Goal: Information Seeking & Learning: Find specific page/section

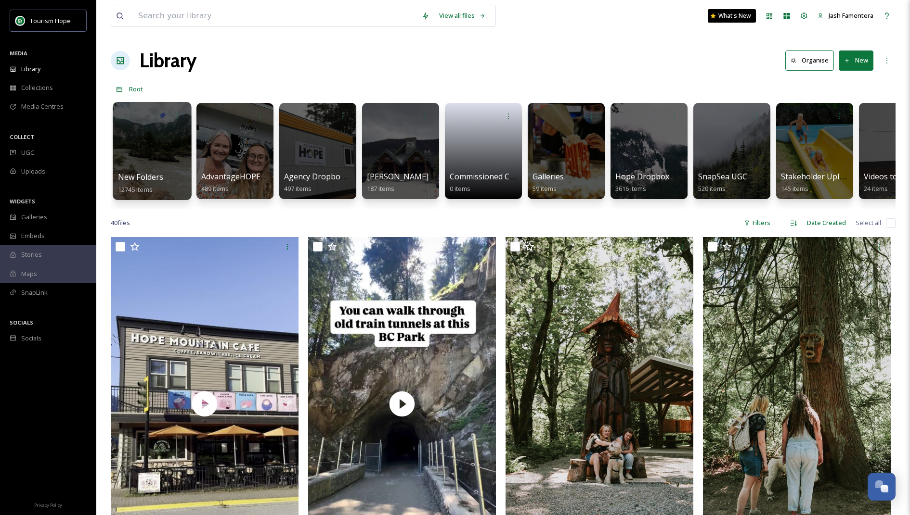
click at [136, 157] on div at bounding box center [152, 151] width 78 height 98
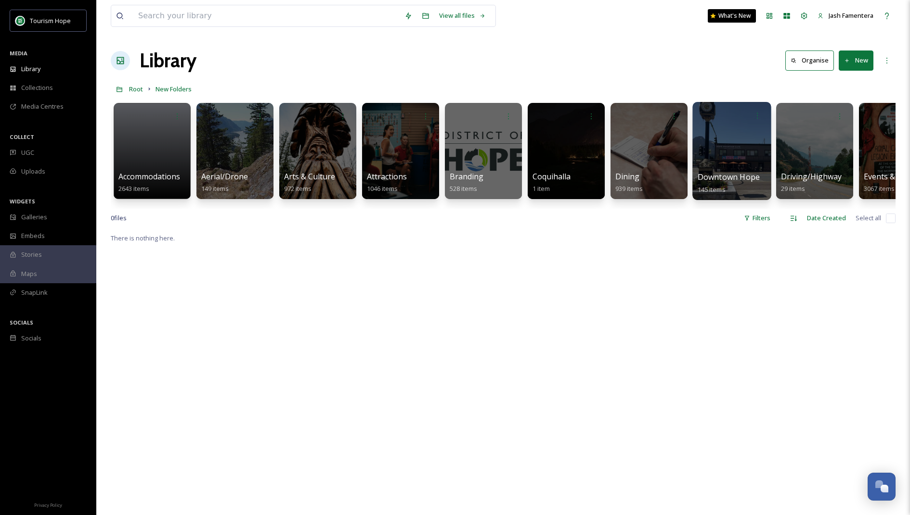
click at [732, 169] on div at bounding box center [731, 151] width 78 height 98
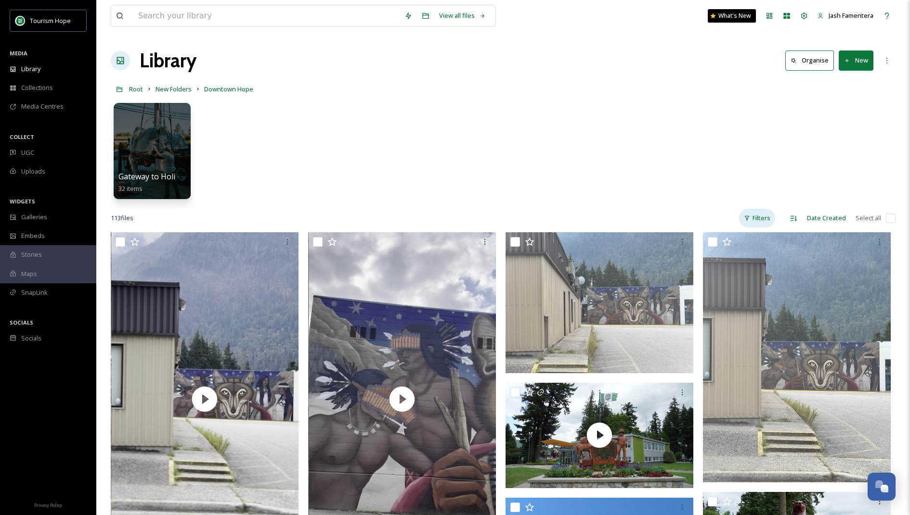
click at [754, 221] on div "Filters" at bounding box center [757, 218] width 36 height 19
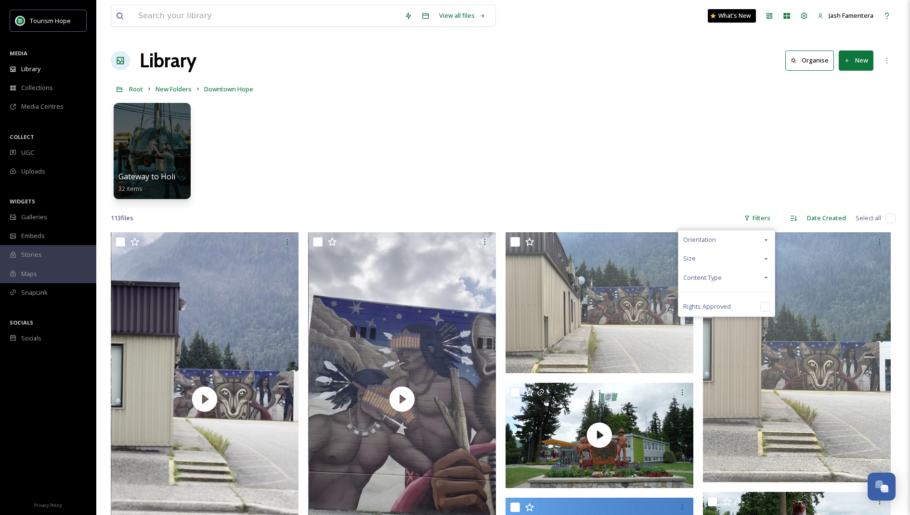
click at [724, 282] on div "Content Type" at bounding box center [726, 278] width 96 height 19
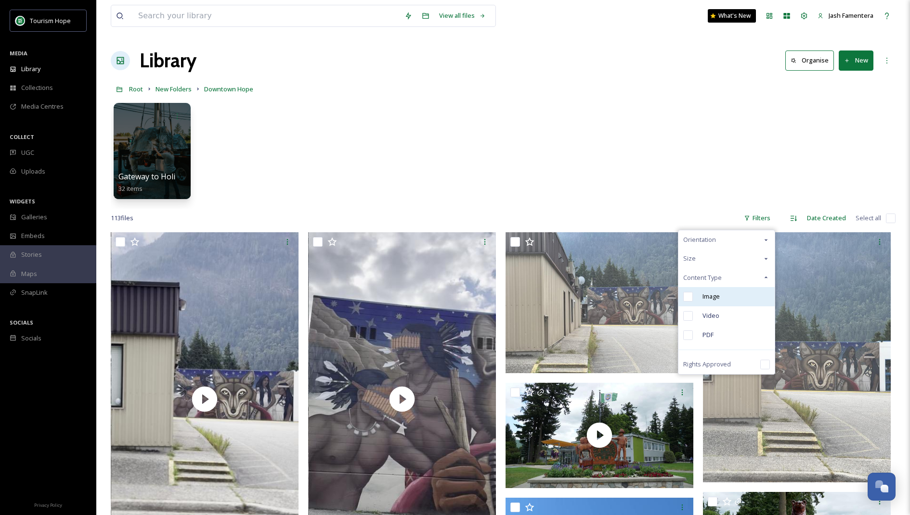
click at [721, 296] on div "Image" at bounding box center [726, 296] width 96 height 19
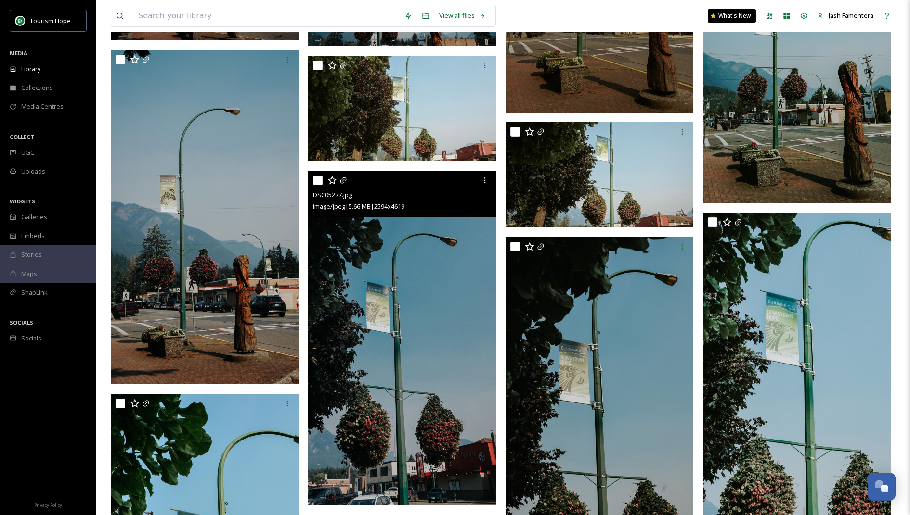
scroll to position [2614, 0]
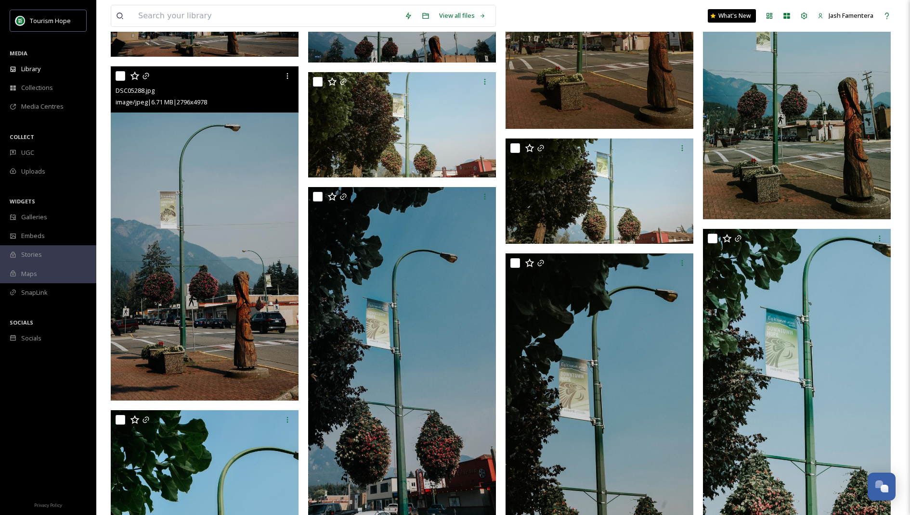
click at [179, 229] on img at bounding box center [205, 233] width 188 height 334
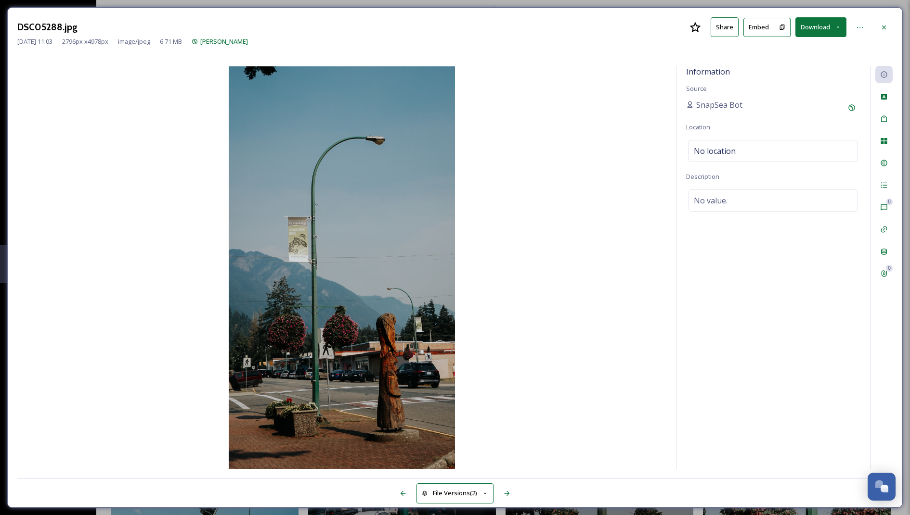
click at [883, 17] on div "DSC05288.jpg Share Embed Download" at bounding box center [454, 27] width 875 height 20
click at [882, 24] on icon at bounding box center [884, 28] width 8 height 8
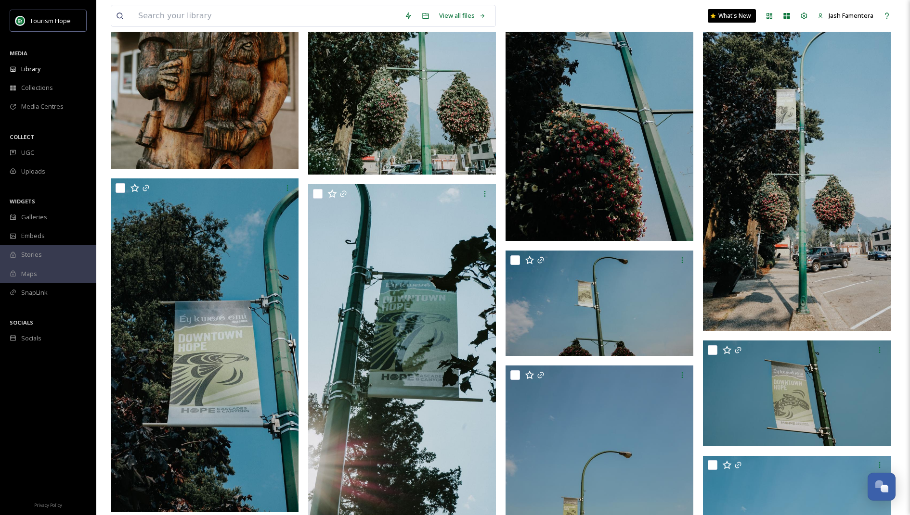
scroll to position [1651, 0]
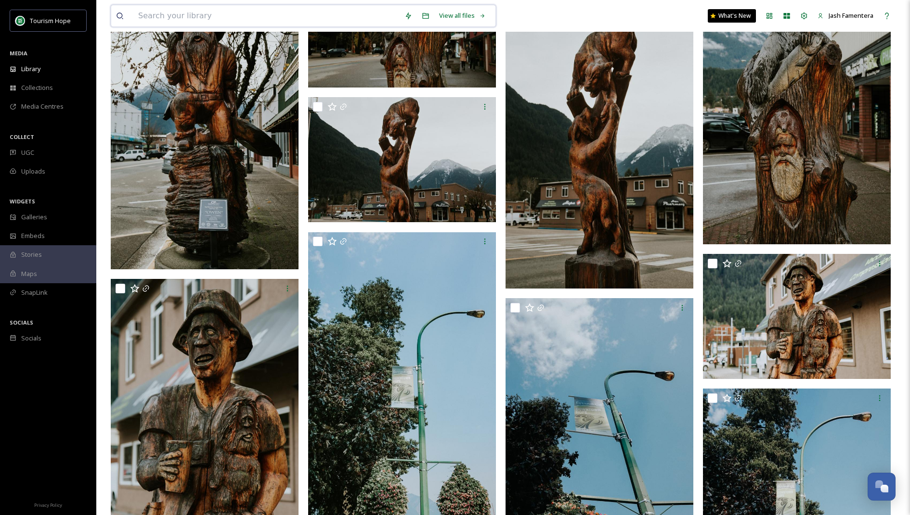
click at [264, 17] on input at bounding box center [266, 15] width 266 height 21
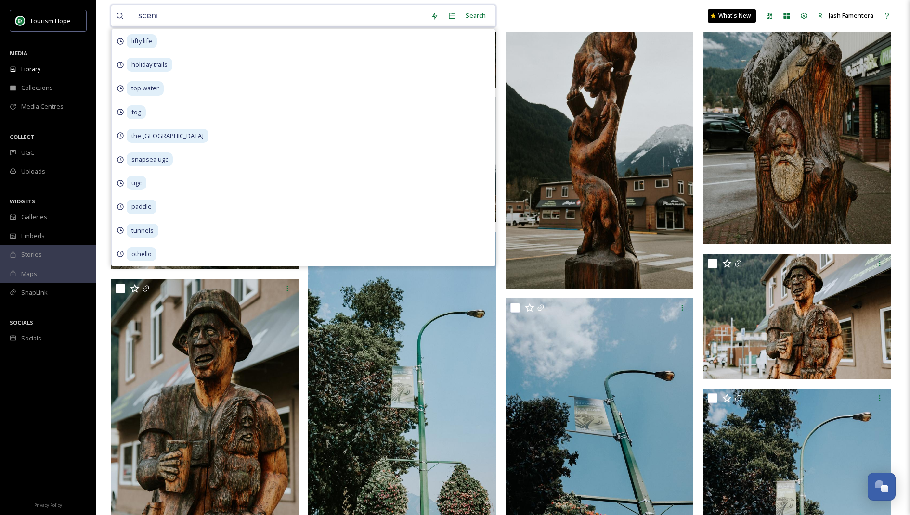
type input "scenic"
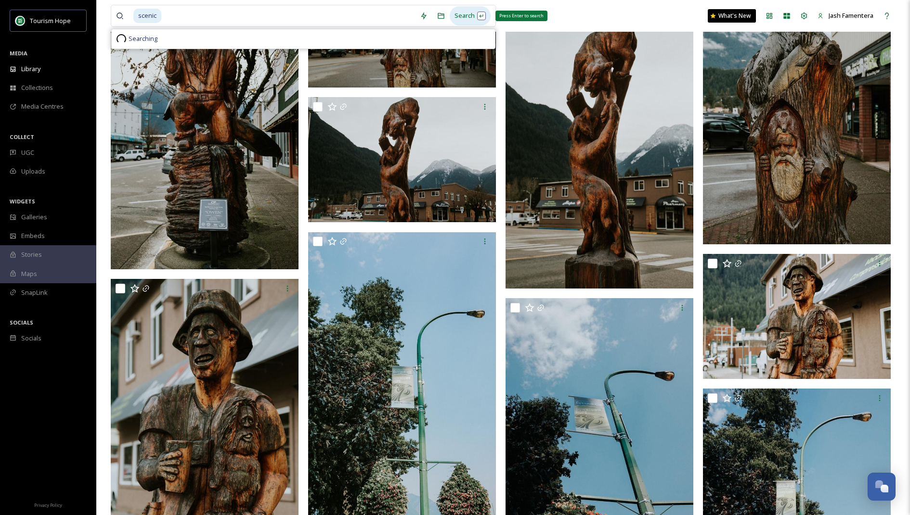
click at [461, 16] on div "Search Press Enter to search" at bounding box center [469, 15] width 41 height 19
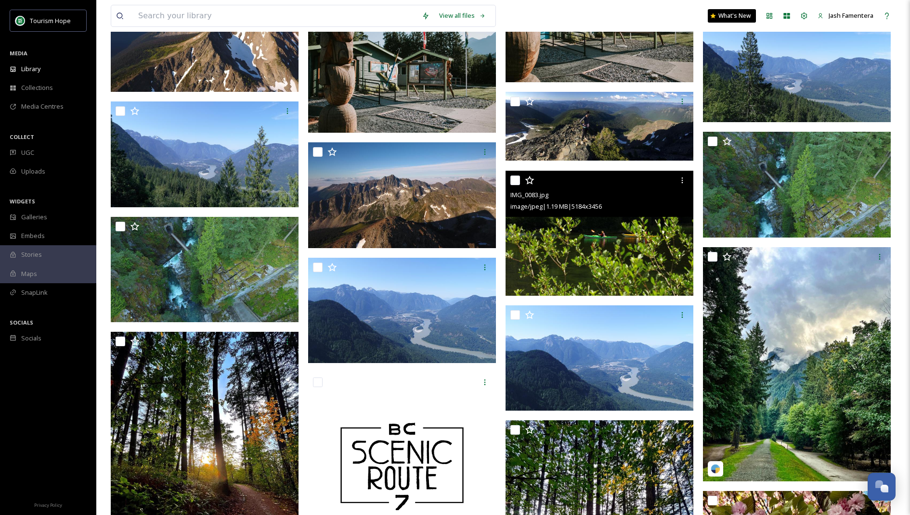
scroll to position [4707, 0]
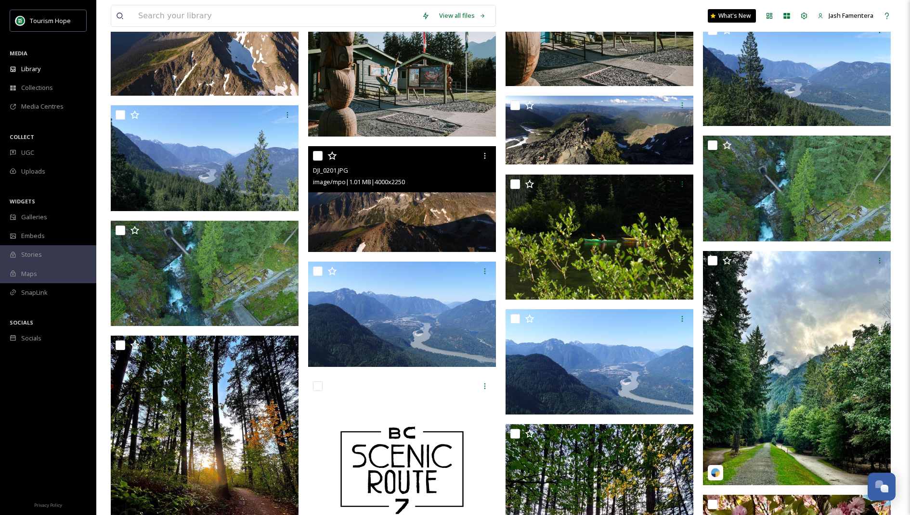
click at [374, 230] on img at bounding box center [402, 199] width 188 height 106
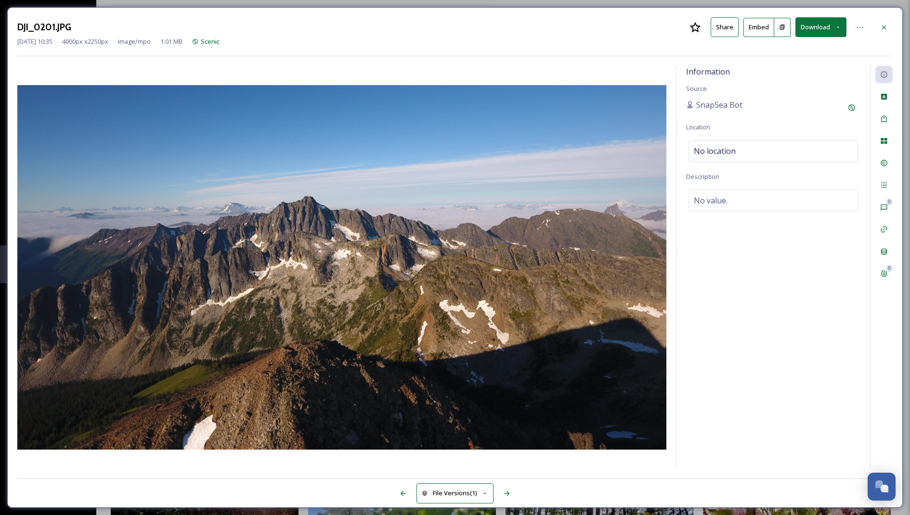
click at [222, 46] on div "DJI_0201.JPG Share Embed Download Jul 29 2024 10:35 4000 px x 2250 px image/mpo…" at bounding box center [454, 36] width 875 height 39
click at [219, 43] on span "Scenic" at bounding box center [210, 41] width 19 height 9
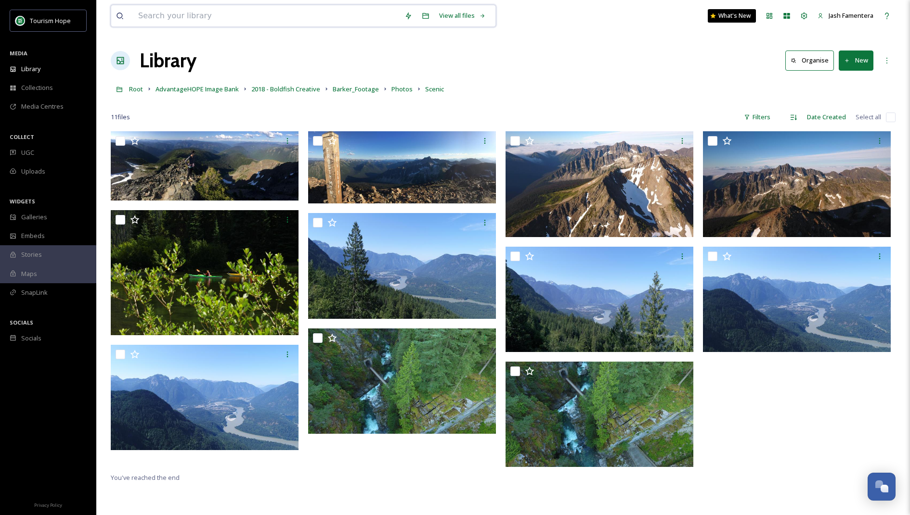
click at [247, 16] on input at bounding box center [266, 15] width 266 height 21
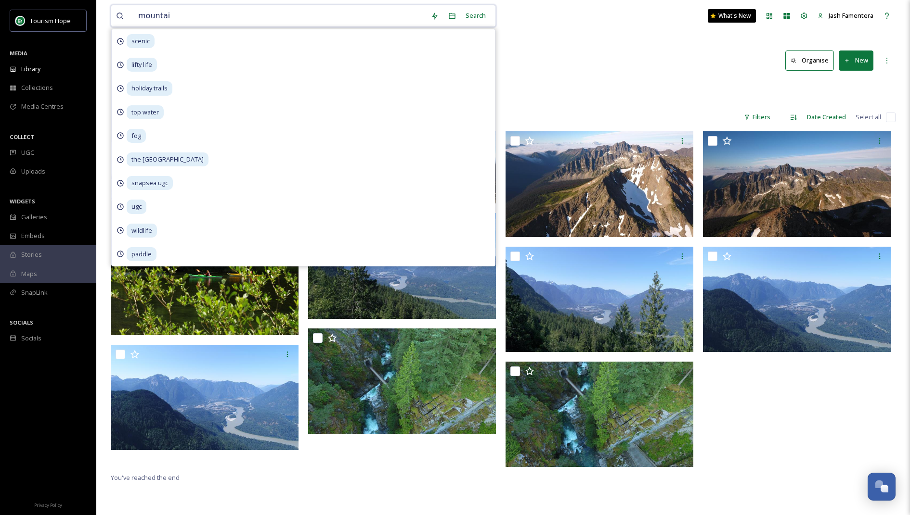
type input "mountain"
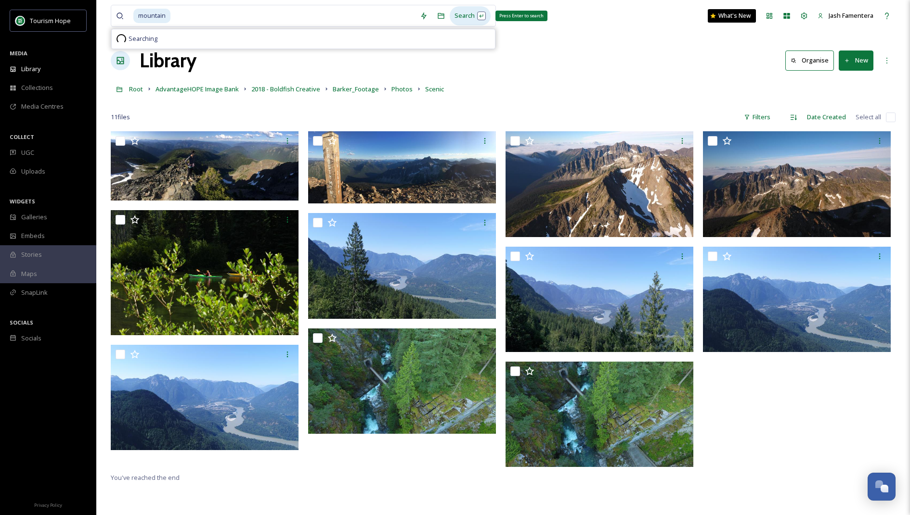
click at [482, 22] on div "Search Press Enter to search" at bounding box center [469, 15] width 41 height 19
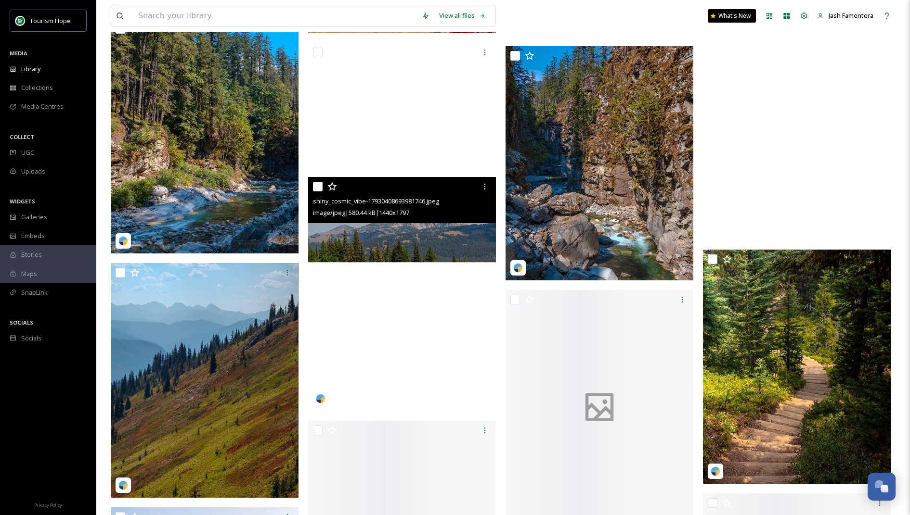
scroll to position [17259, 0]
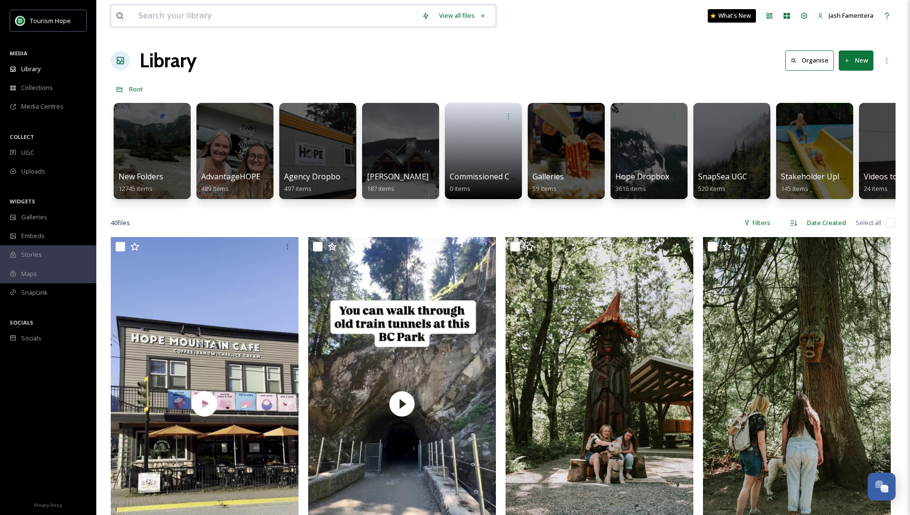
click at [318, 19] on input at bounding box center [274, 15] width 283 height 21
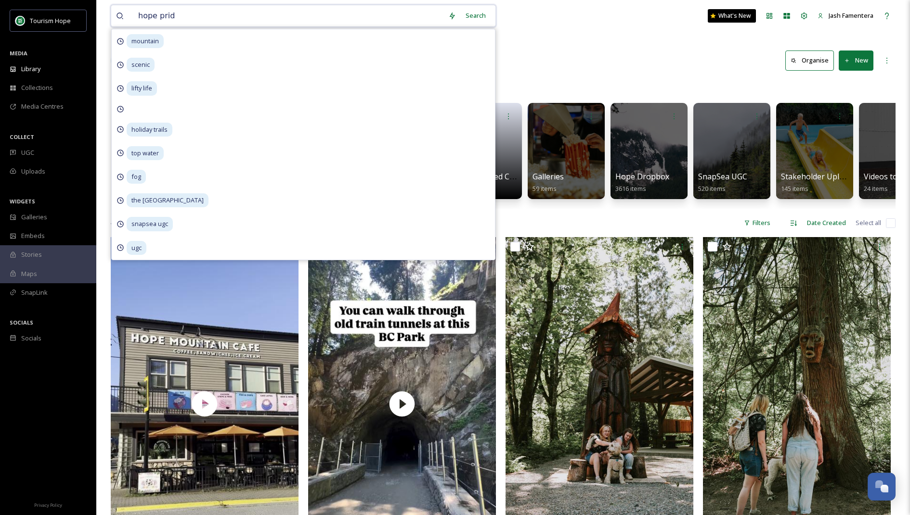
type input "hope pride"
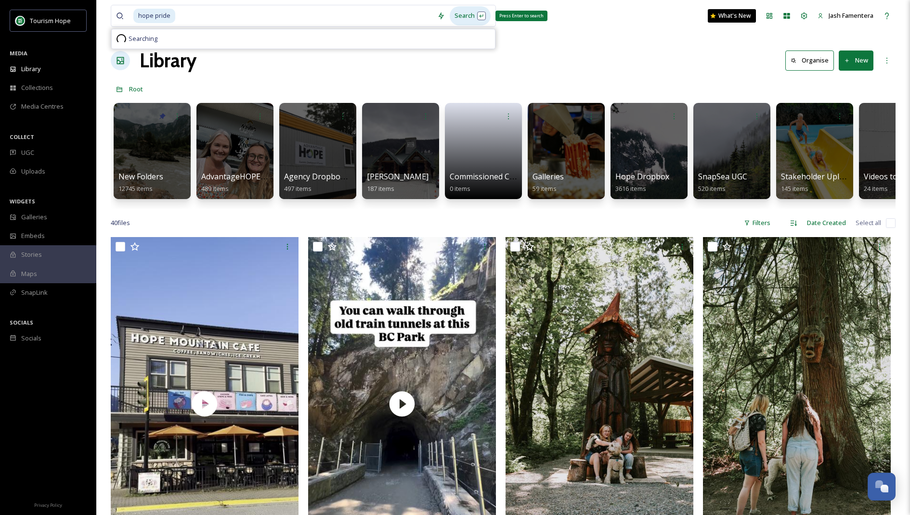
click at [474, 18] on div "Search Press Enter to search" at bounding box center [469, 15] width 41 height 19
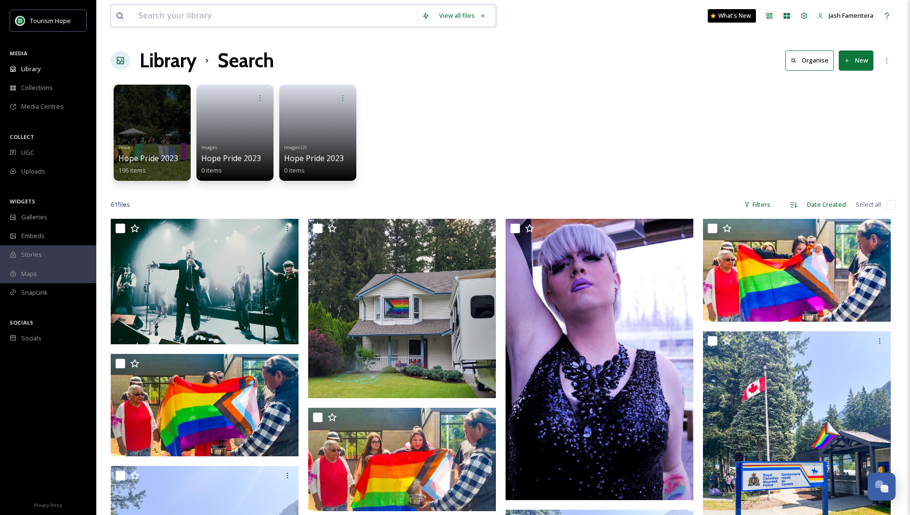
click at [269, 13] on input at bounding box center [274, 15] width 283 height 21
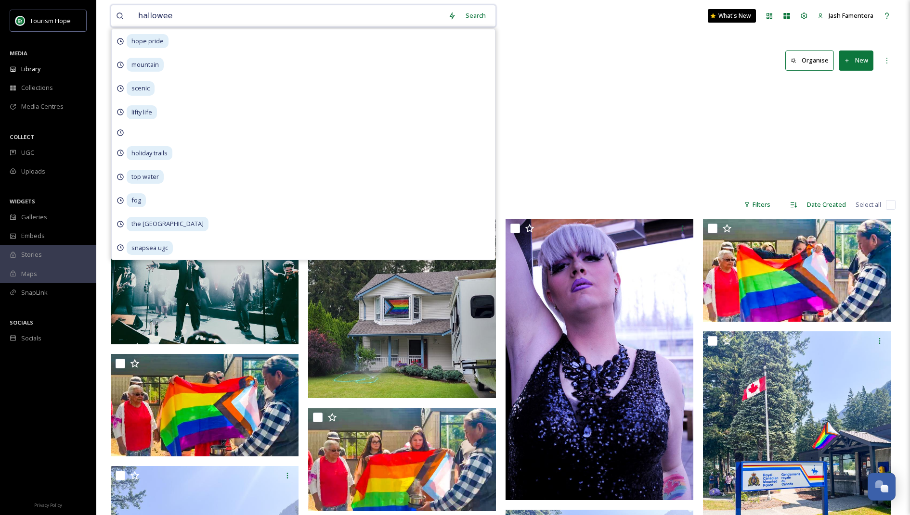
type input "[DATE]"
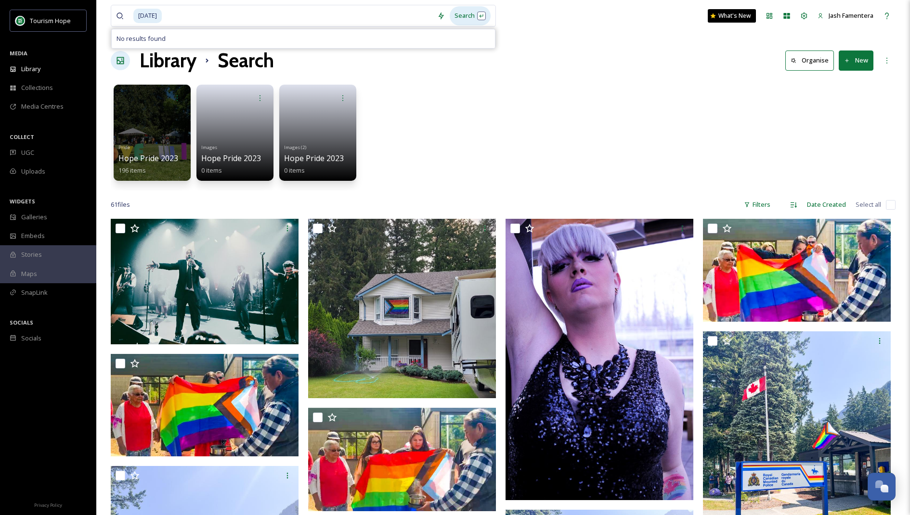
click at [463, 16] on div "Search" at bounding box center [469, 15] width 41 height 19
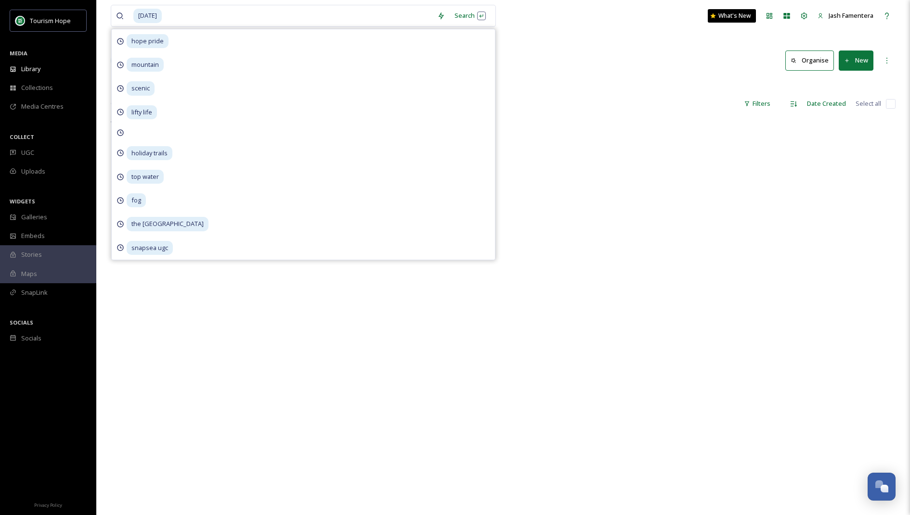
click at [568, 47] on div "Library Search Organise New" at bounding box center [503, 60] width 784 height 29
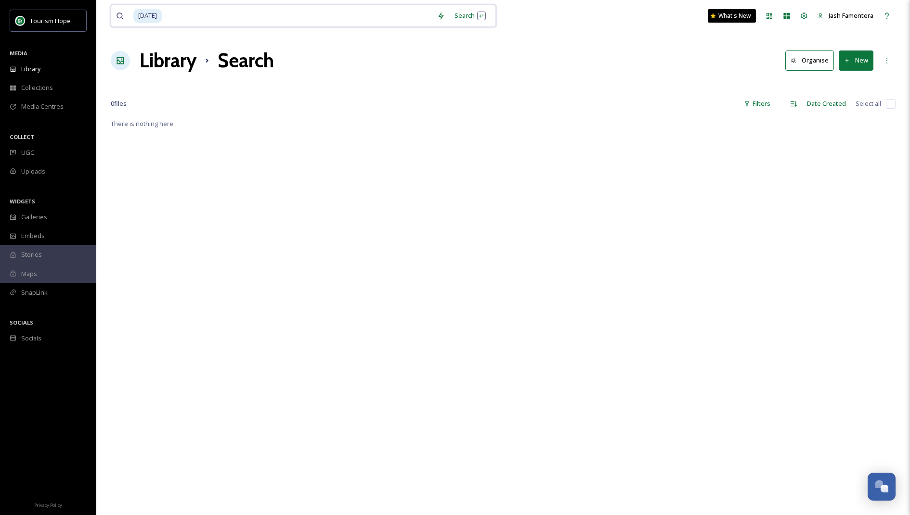
click at [154, 15] on span "[DATE]" at bounding box center [147, 16] width 28 height 14
click at [334, 26] on input at bounding box center [297, 15] width 269 height 21
